Goal: Information Seeking & Learning: Find specific fact

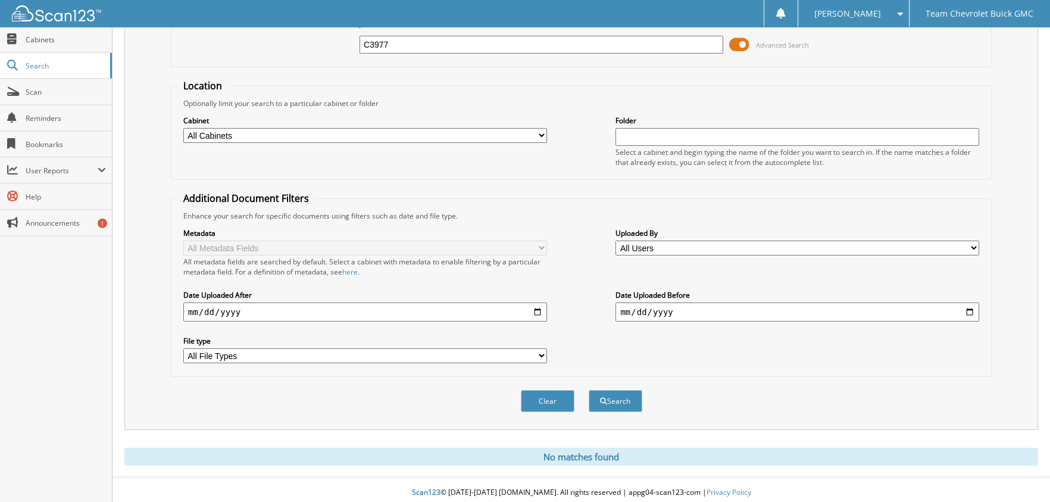
drag, startPoint x: 433, startPoint y: 51, endPoint x: 298, endPoint y: 39, distance: 134.9
click at [298, 39] on div "C3977 Advanced Search" at bounding box center [581, 45] width 808 height 32
type input "[PERSON_NAME]"
click at [588, 390] on button "Search" at bounding box center [615, 401] width 54 height 22
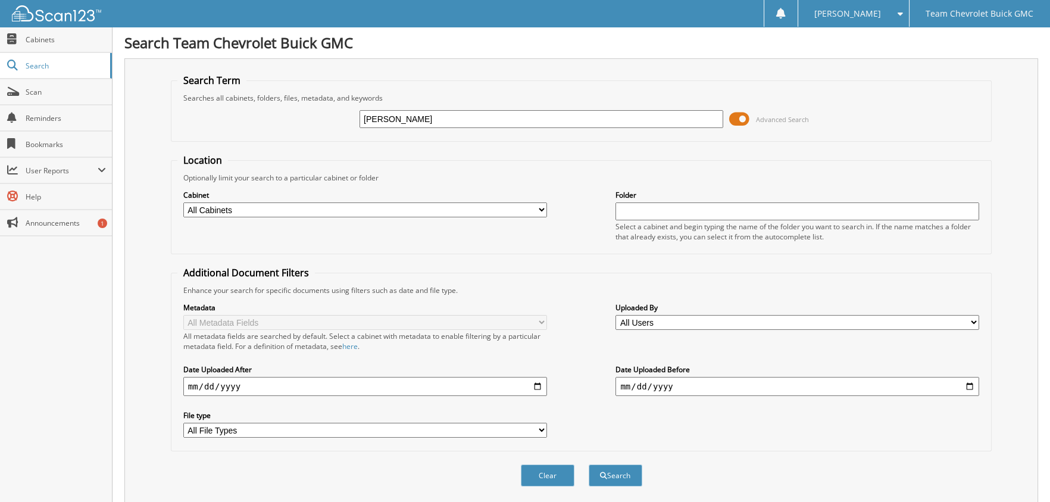
click at [427, 121] on input "[PERSON_NAME]" at bounding box center [541, 119] width 364 height 18
type input "[PERSON_NAME]"
click at [588, 464] on button "Search" at bounding box center [615, 475] width 54 height 22
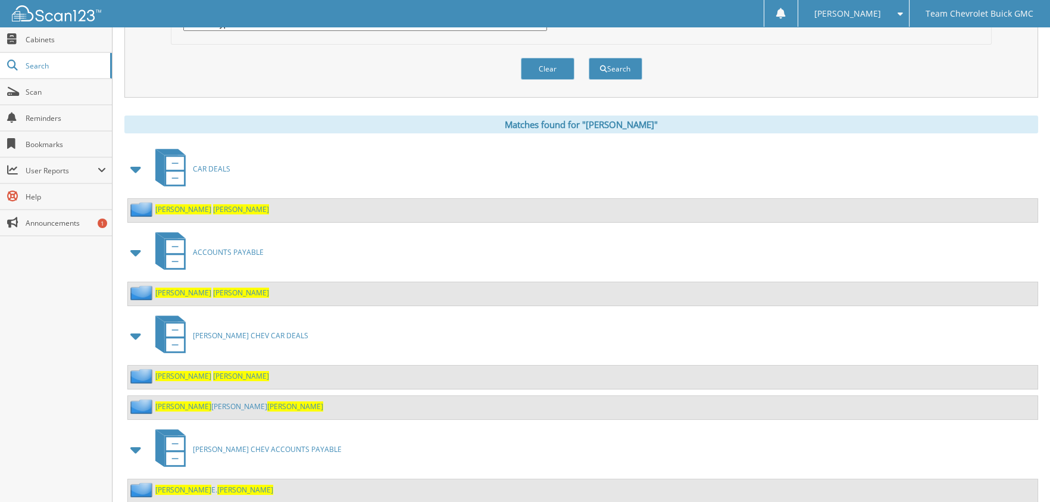
scroll to position [416, 0]
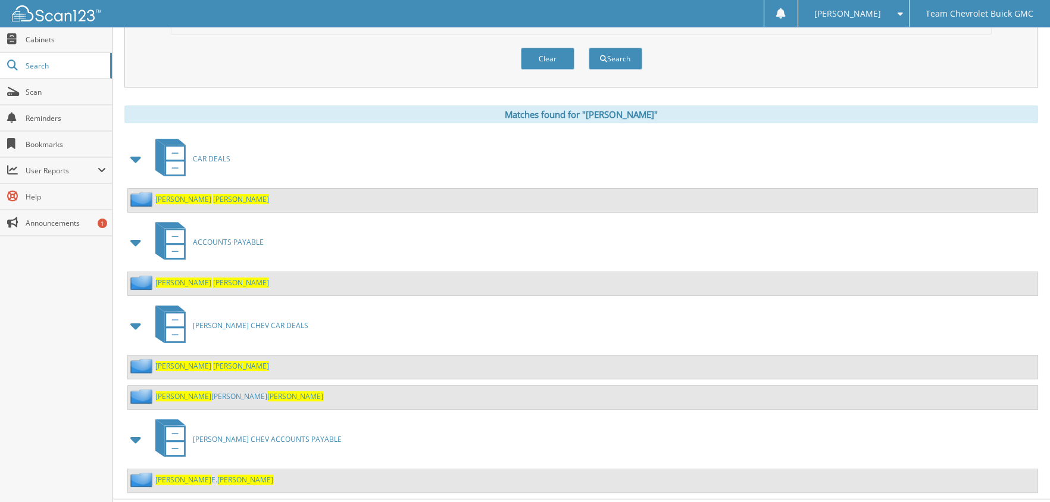
click at [137, 236] on span at bounding box center [136, 241] width 17 height 21
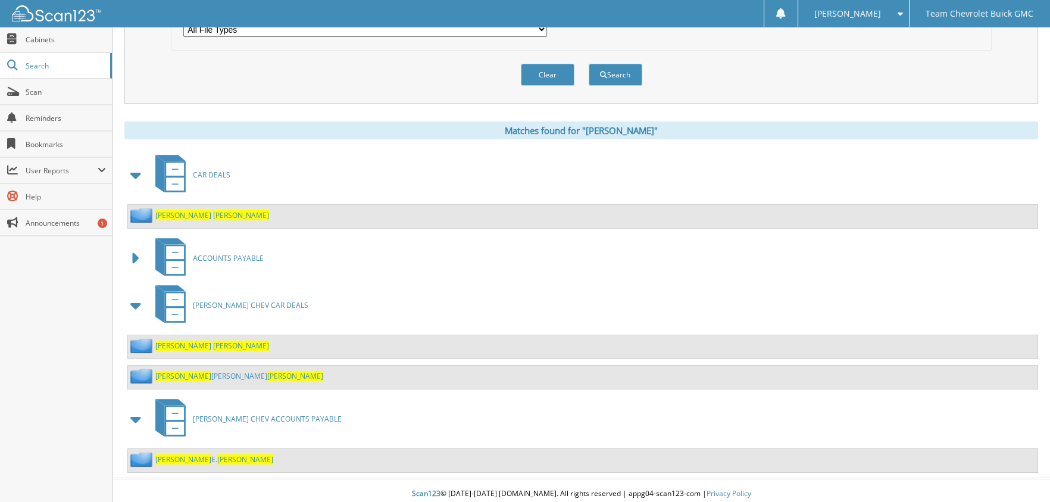
click at [134, 299] on span at bounding box center [136, 305] width 17 height 21
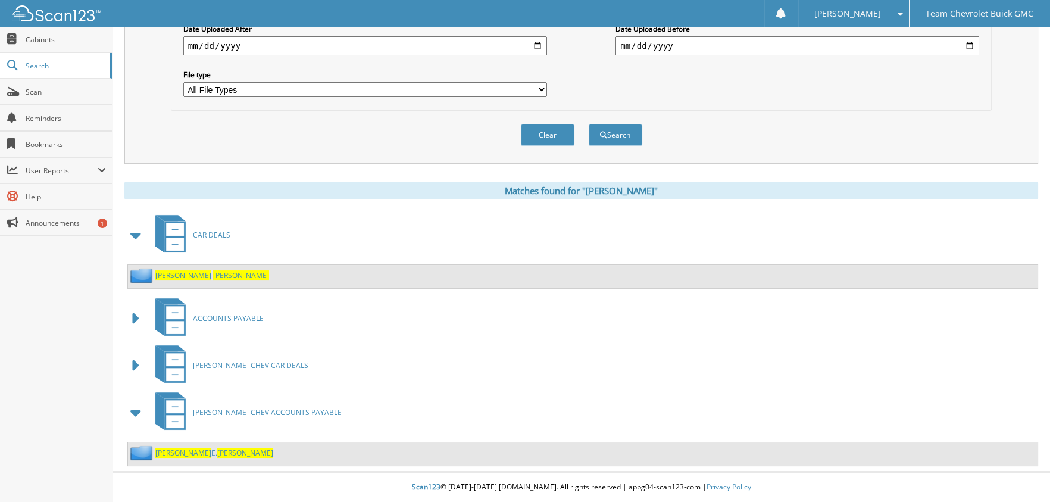
scroll to position [334, 0]
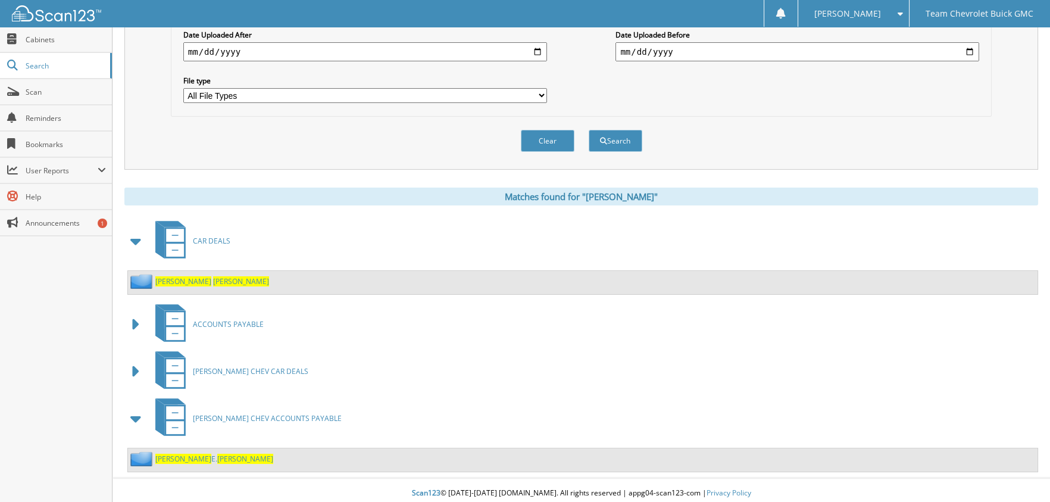
click at [134, 423] on span at bounding box center [136, 418] width 24 height 29
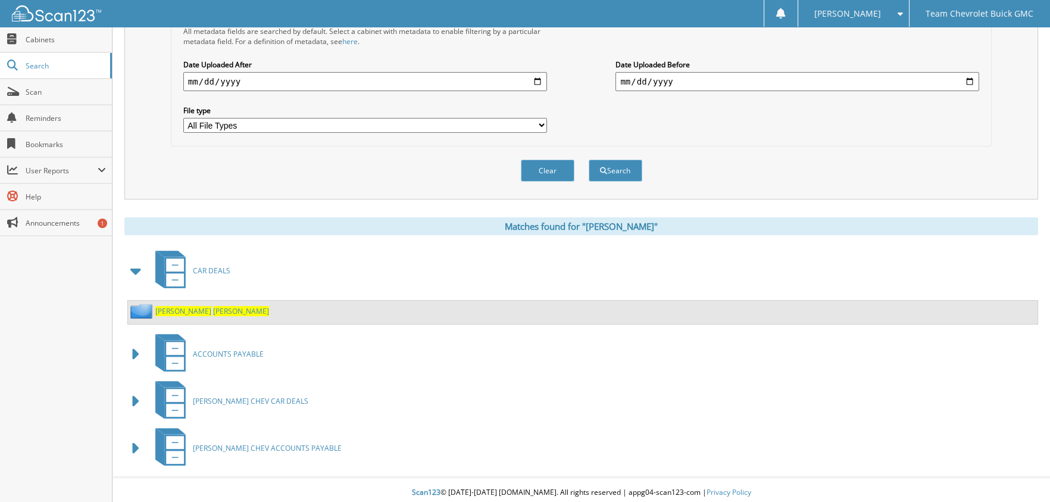
click at [213, 306] on span "RODRIGUEZ" at bounding box center [241, 311] width 56 height 10
